Goal: Check status

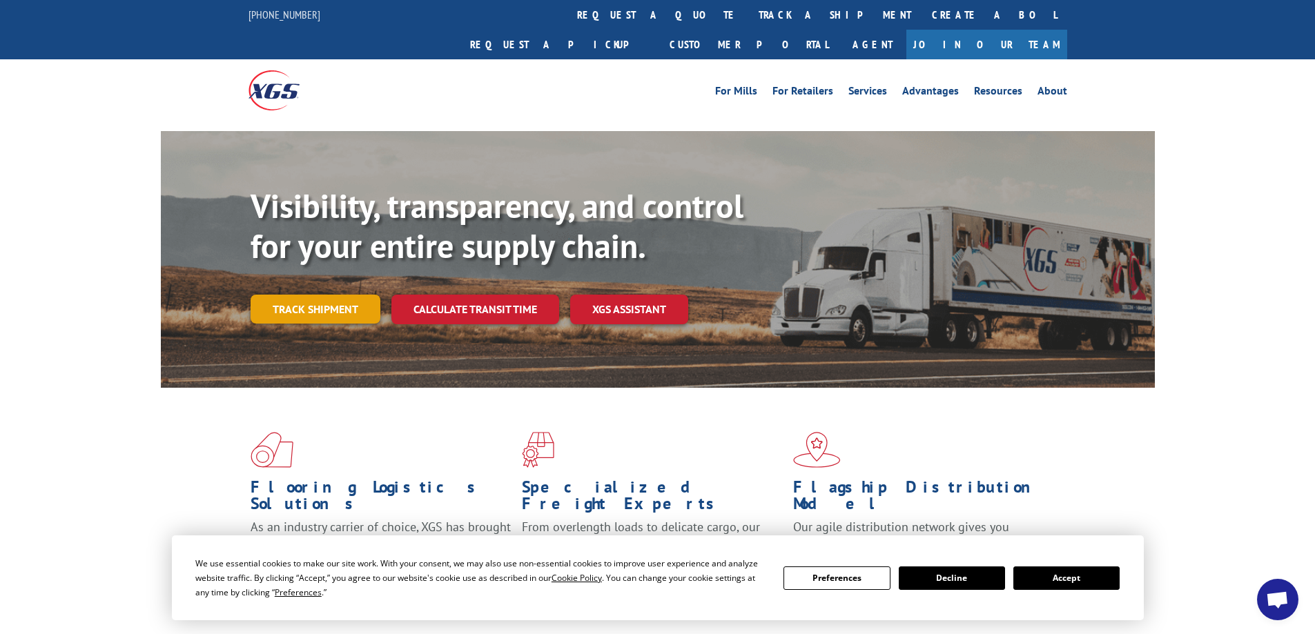
click at [291, 295] on link "Track shipment" at bounding box center [316, 309] width 130 height 29
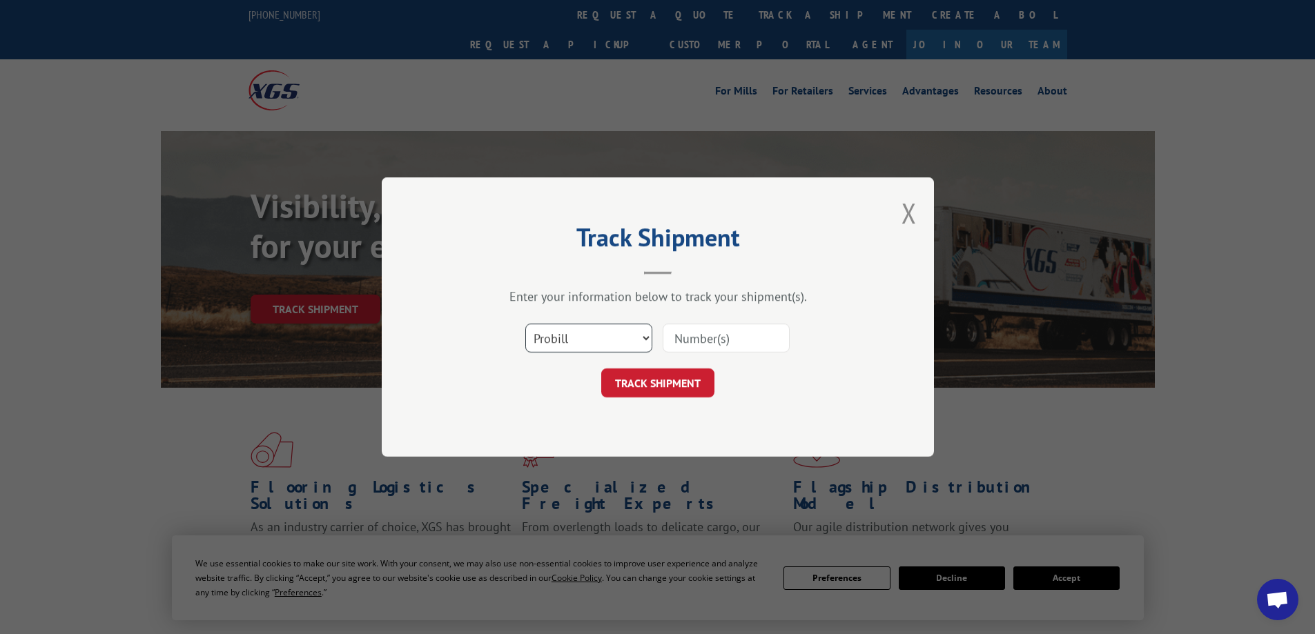
click at [634, 348] on select "Select category... Probill BOL PO" at bounding box center [588, 338] width 127 height 29
select select "bol"
click at [525, 324] on select "Select category... Probill BOL PO" at bounding box center [588, 338] width 127 height 29
click at [719, 340] on input at bounding box center [726, 338] width 127 height 29
paste input "7052072"
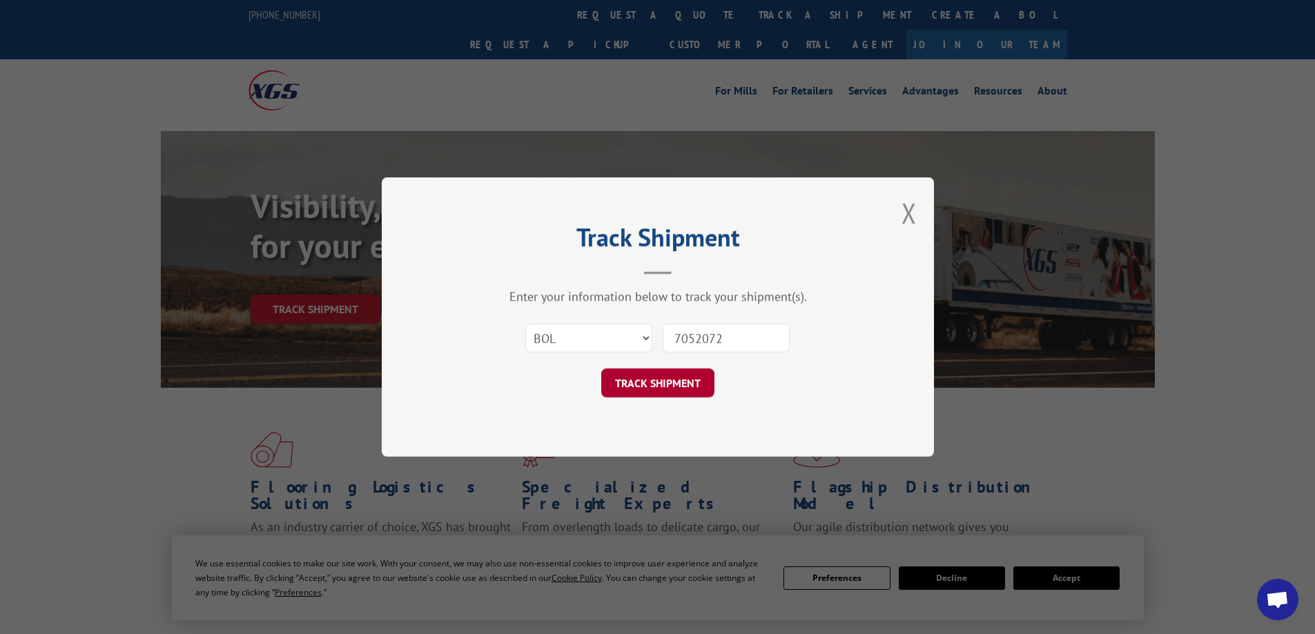
type input "7052072"
click at [670, 380] on button "TRACK SHIPMENT" at bounding box center [657, 383] width 113 height 29
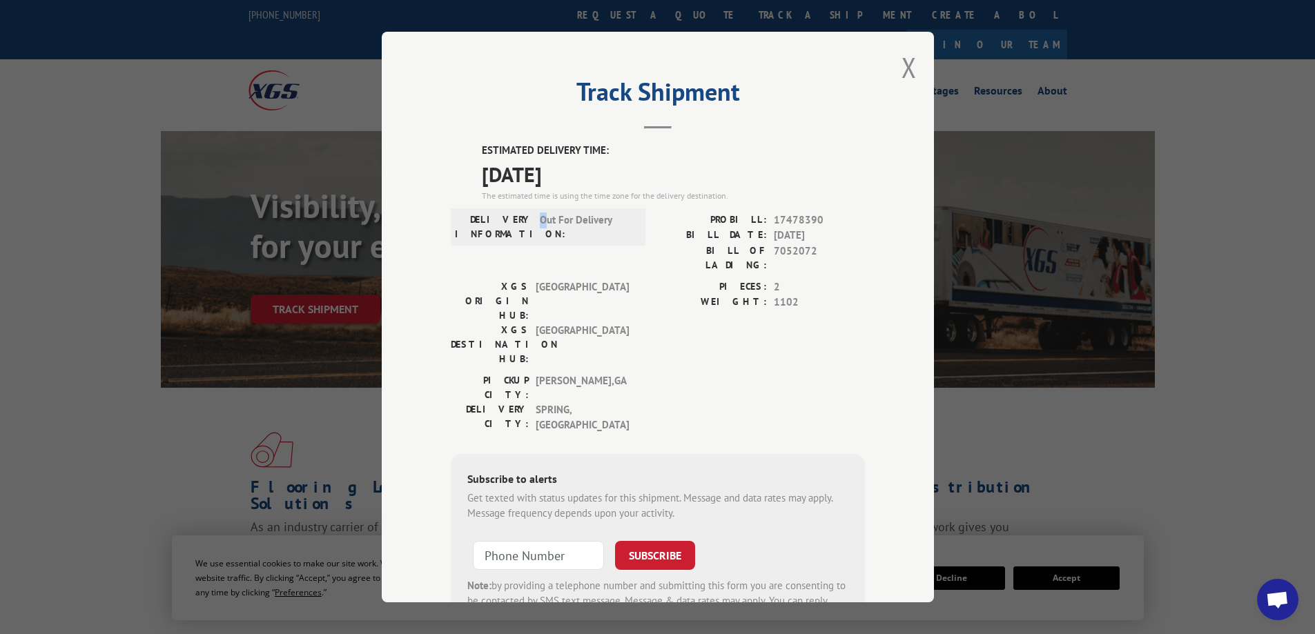
drag, startPoint x: 535, startPoint y: 222, endPoint x: 610, endPoint y: 240, distance: 77.4
click at [605, 222] on span "Out For Delivery" at bounding box center [586, 227] width 93 height 29
click at [658, 280] on label "PIECES:" at bounding box center [712, 288] width 109 height 16
